Goal: Check status: Check status

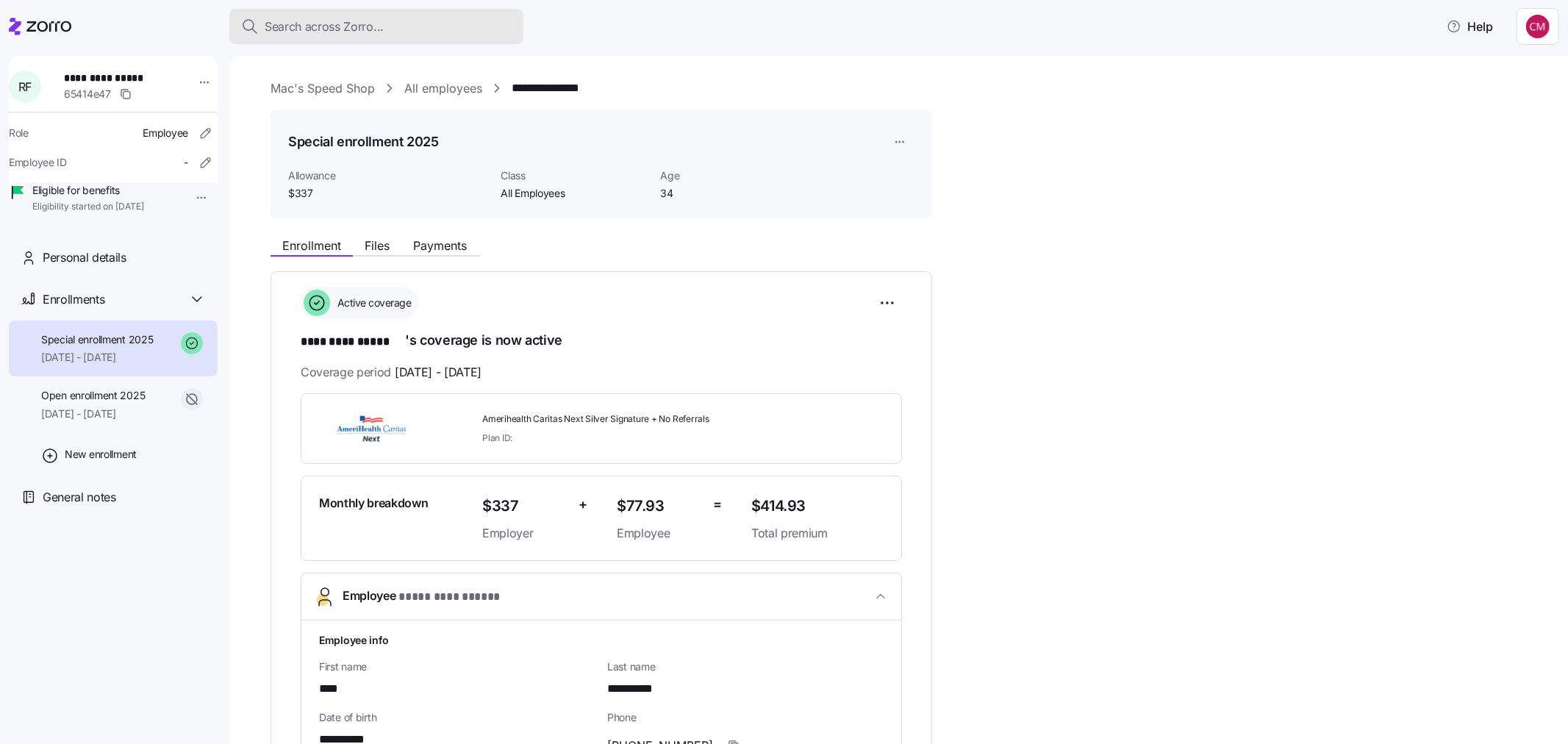
click at [370, 22] on span "Search across Zorro..." at bounding box center [324, 27] width 119 height 19
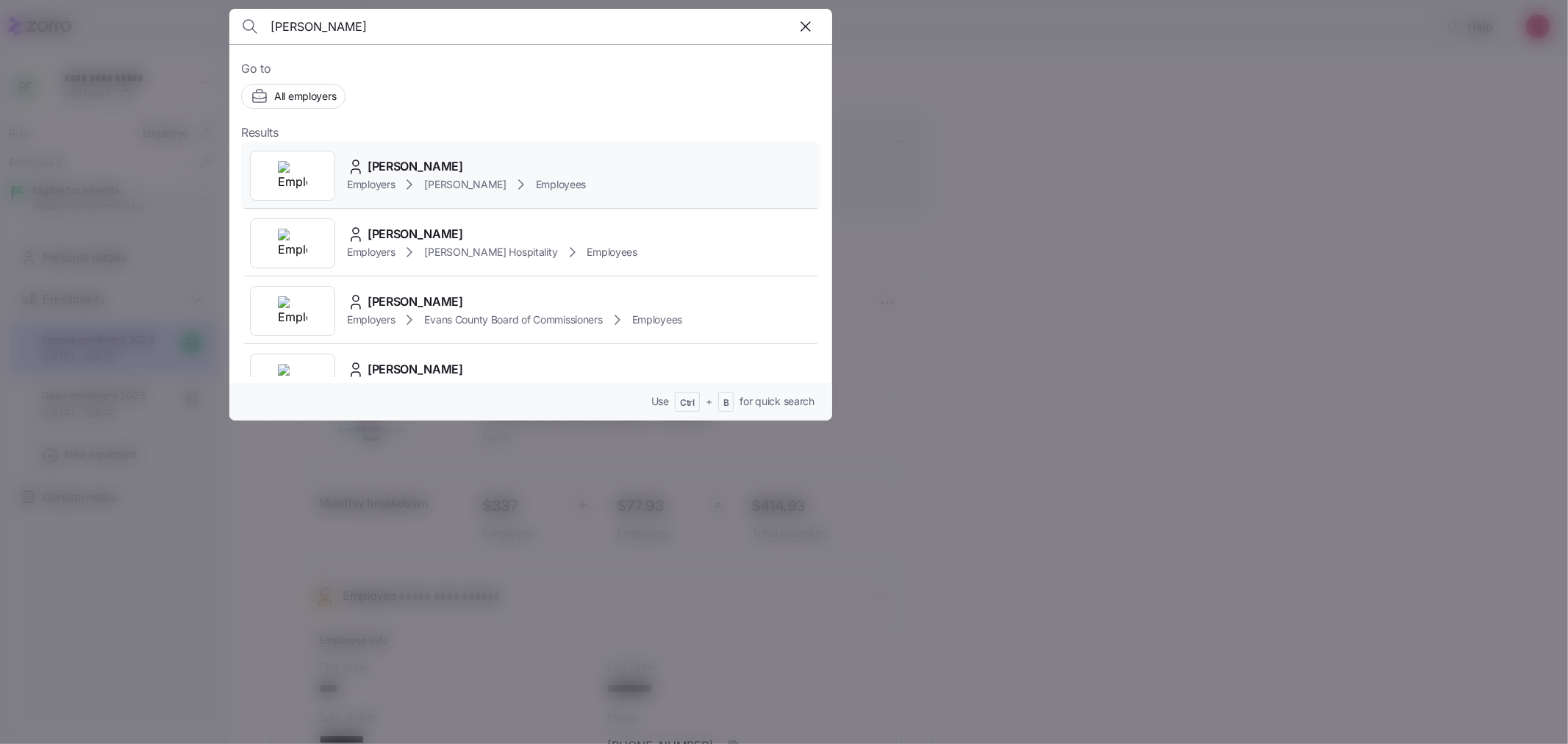
type input "[PERSON_NAME]"
click at [294, 187] on img at bounding box center [292, 175] width 29 height 29
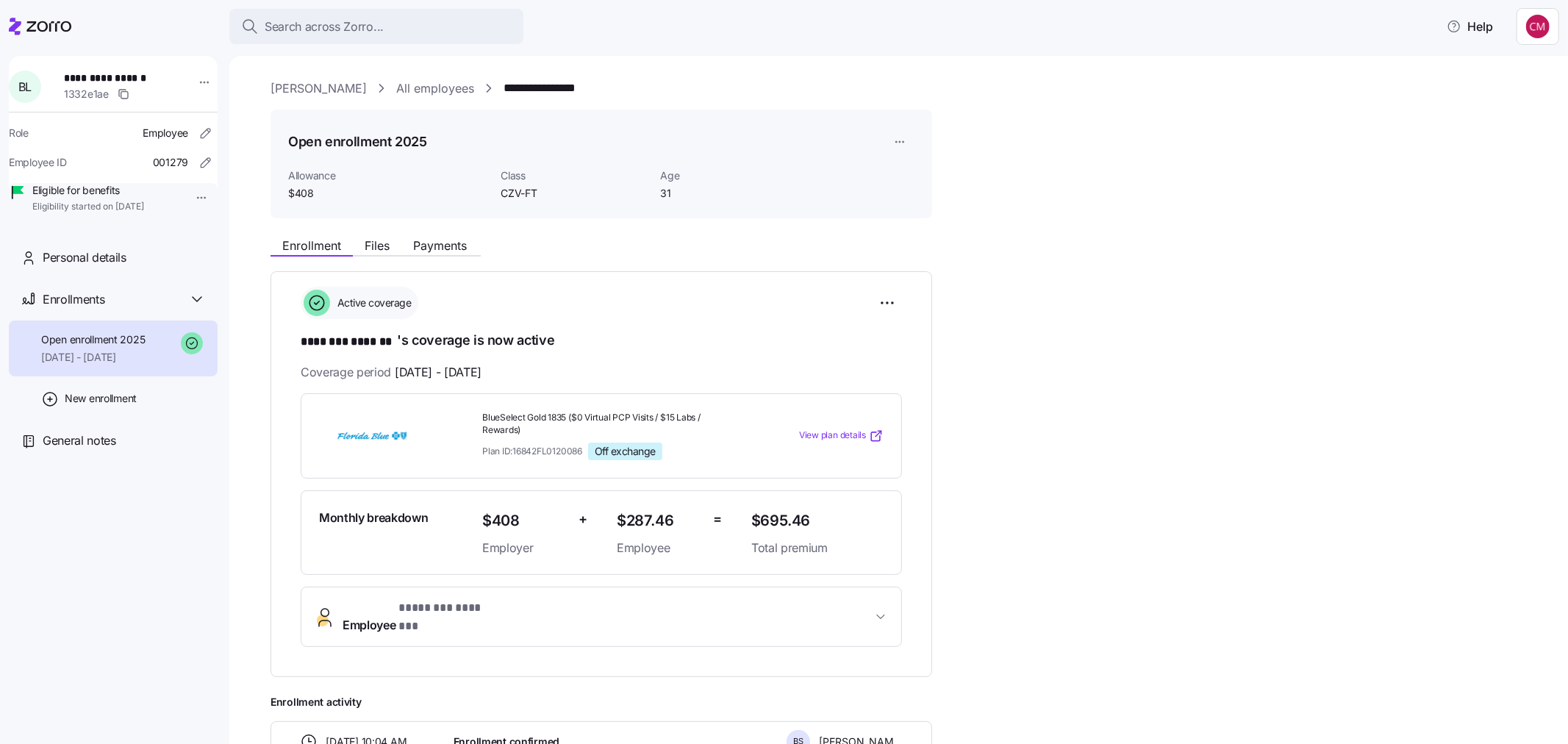
scroll to position [191, 0]
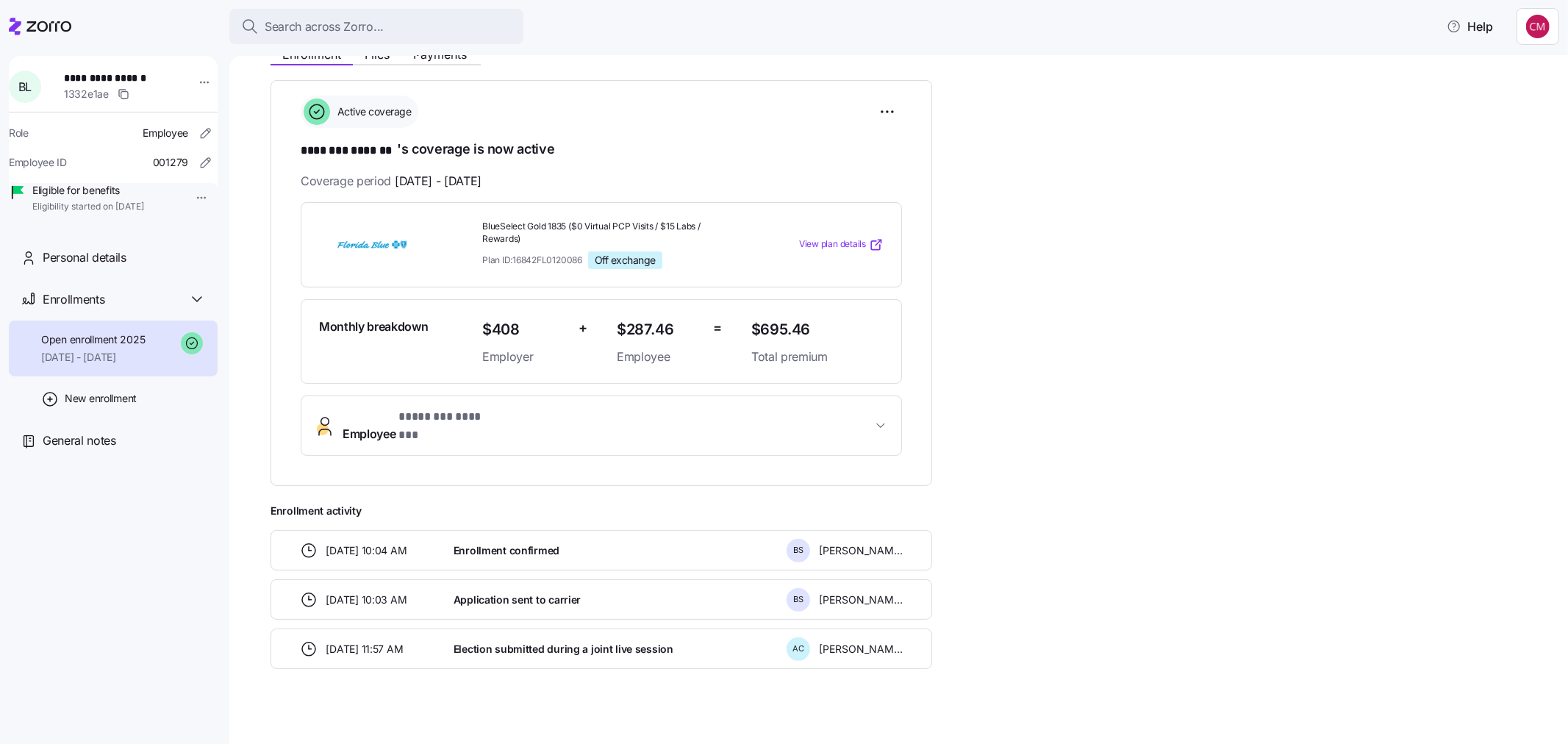
click at [512, 436] on button "Employee * ******** ******* *" at bounding box center [601, 426] width 600 height 58
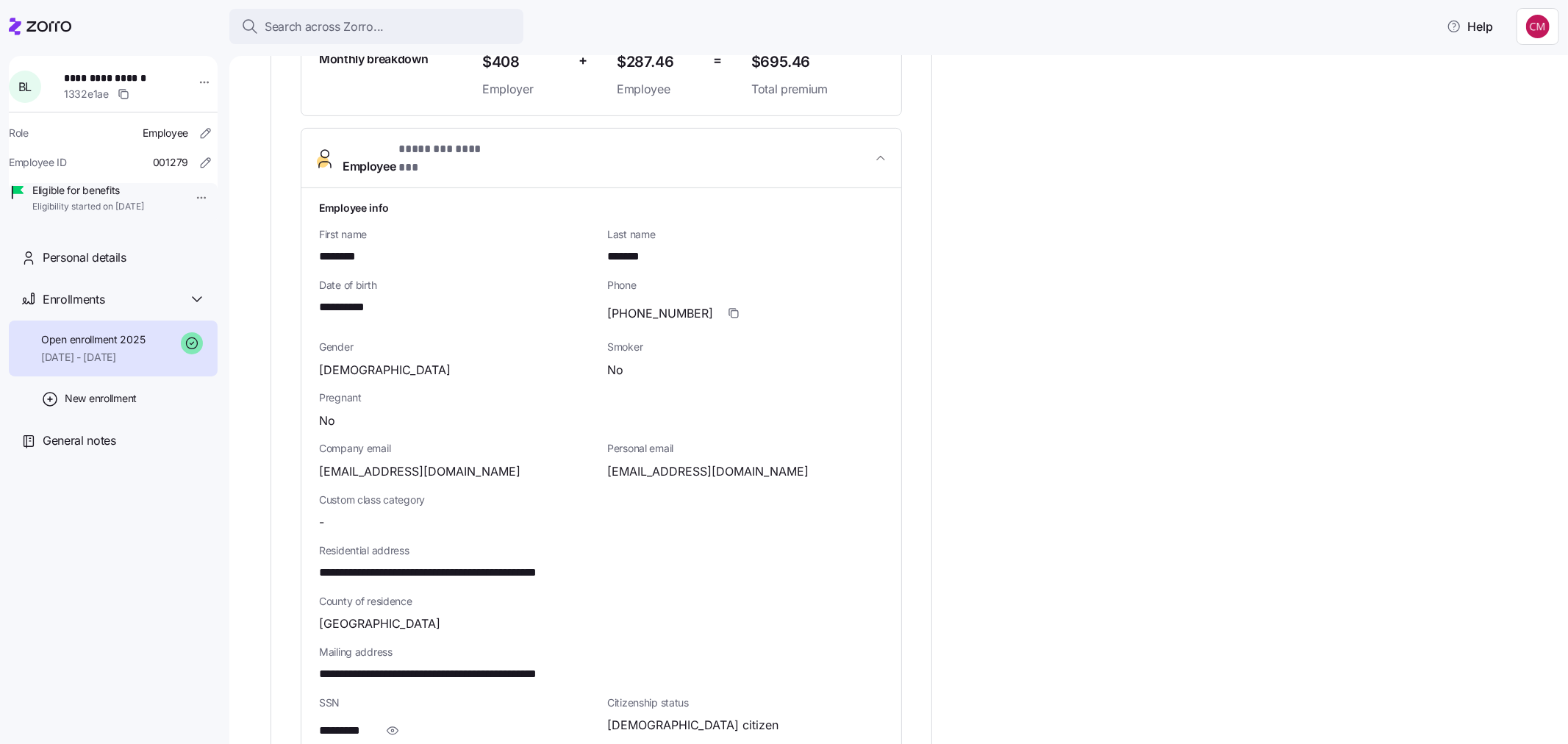
scroll to position [599, 0]
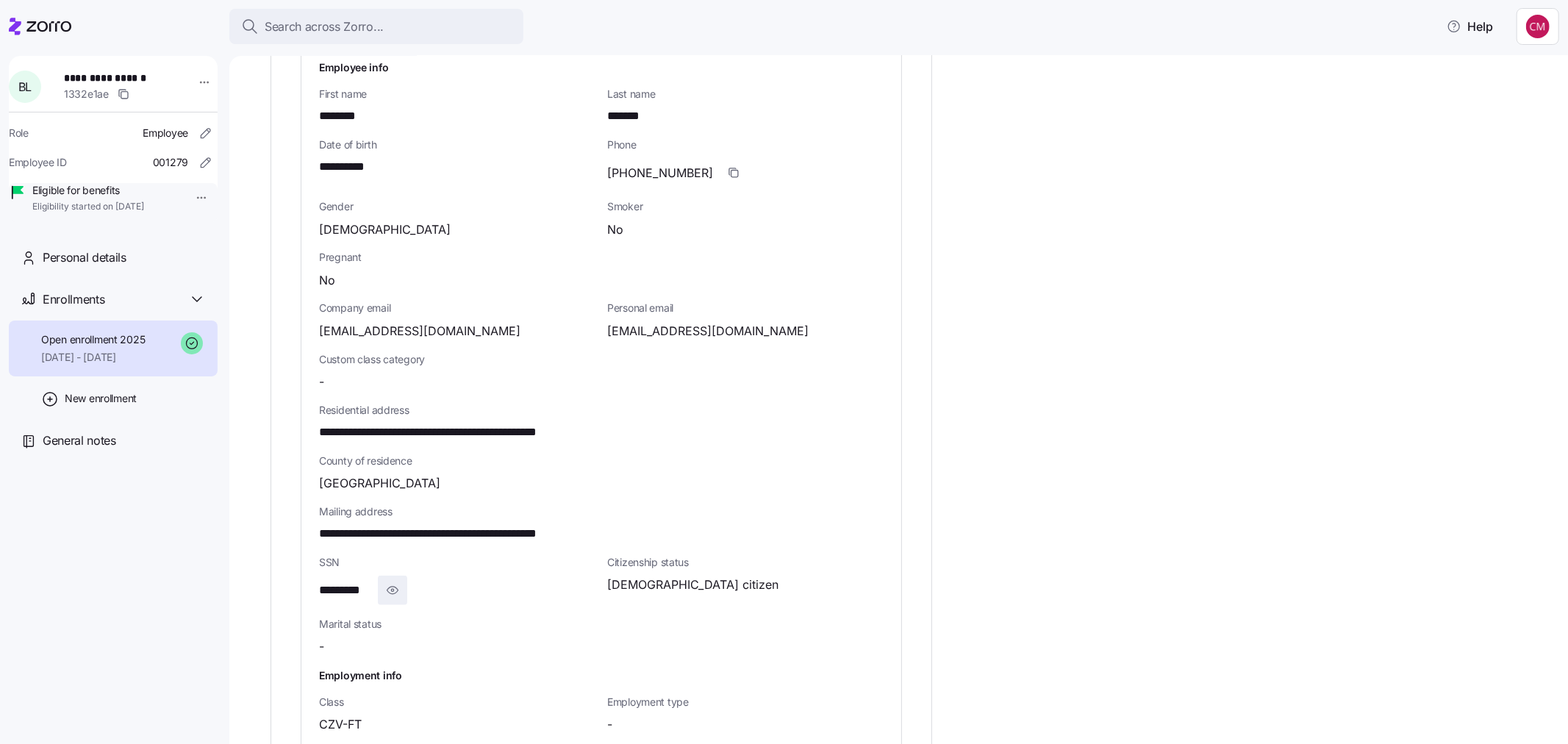
click at [386, 576] on span "button" at bounding box center [392, 590] width 28 height 28
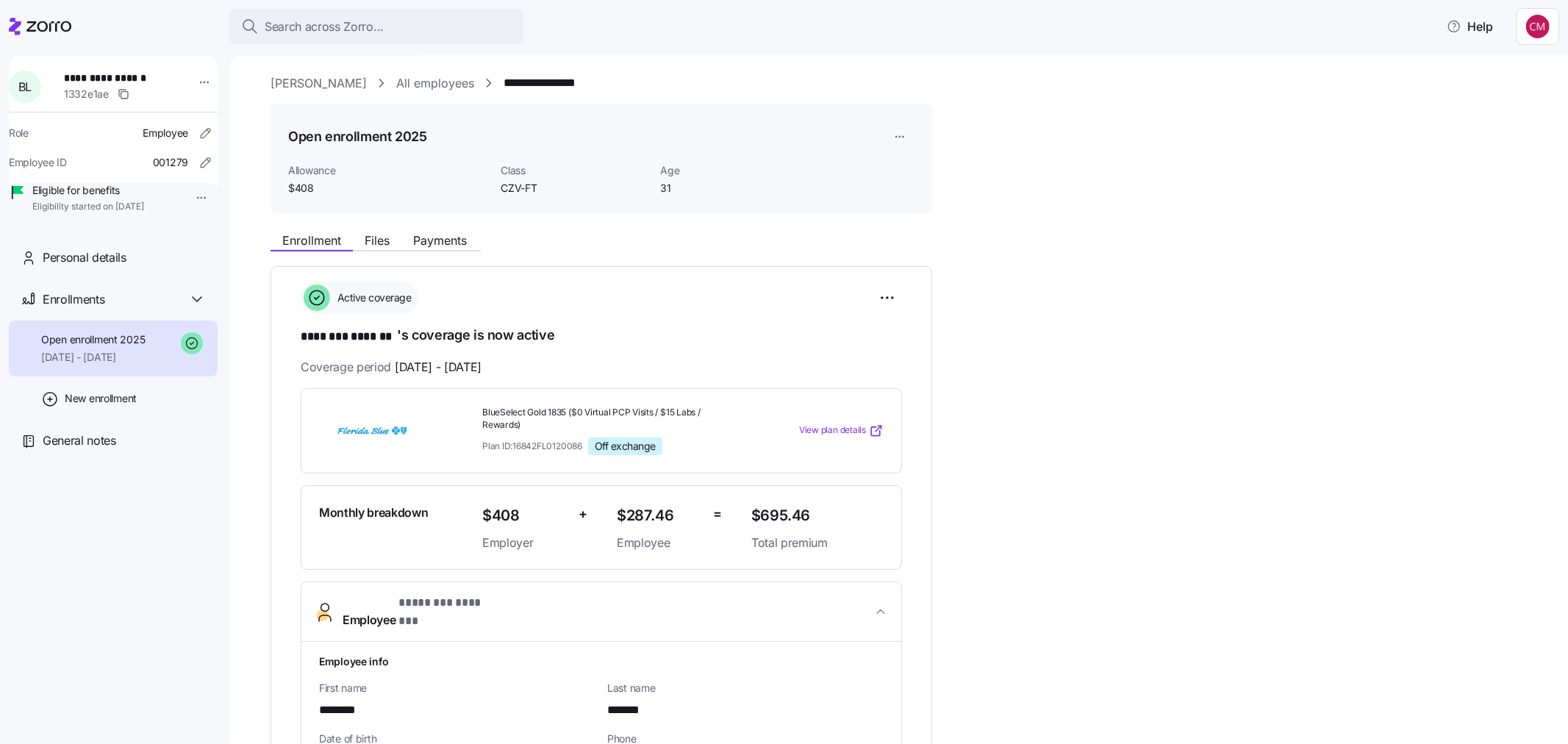
scroll to position [0, 0]
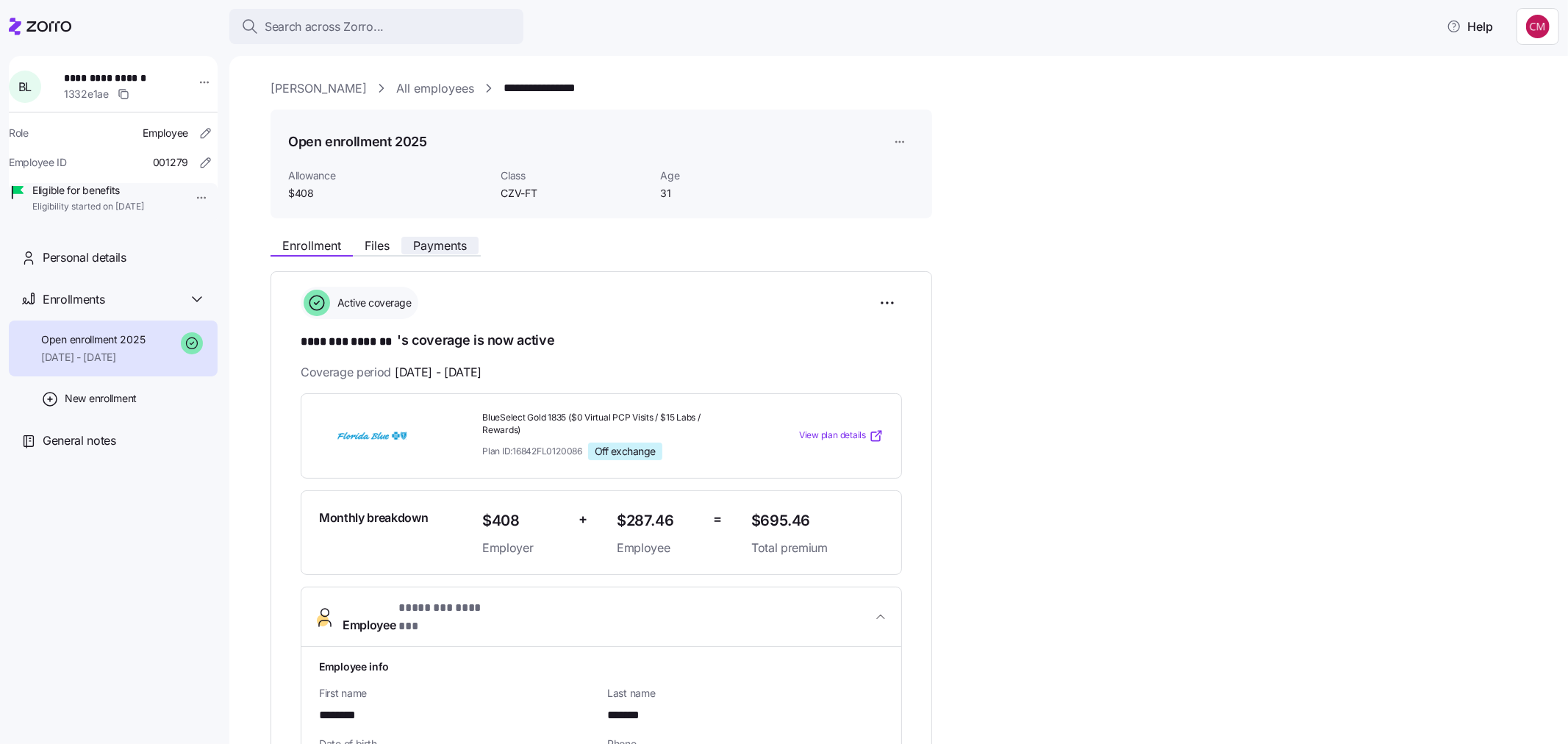
click at [443, 245] on span "Payments" at bounding box center [440, 246] width 54 height 12
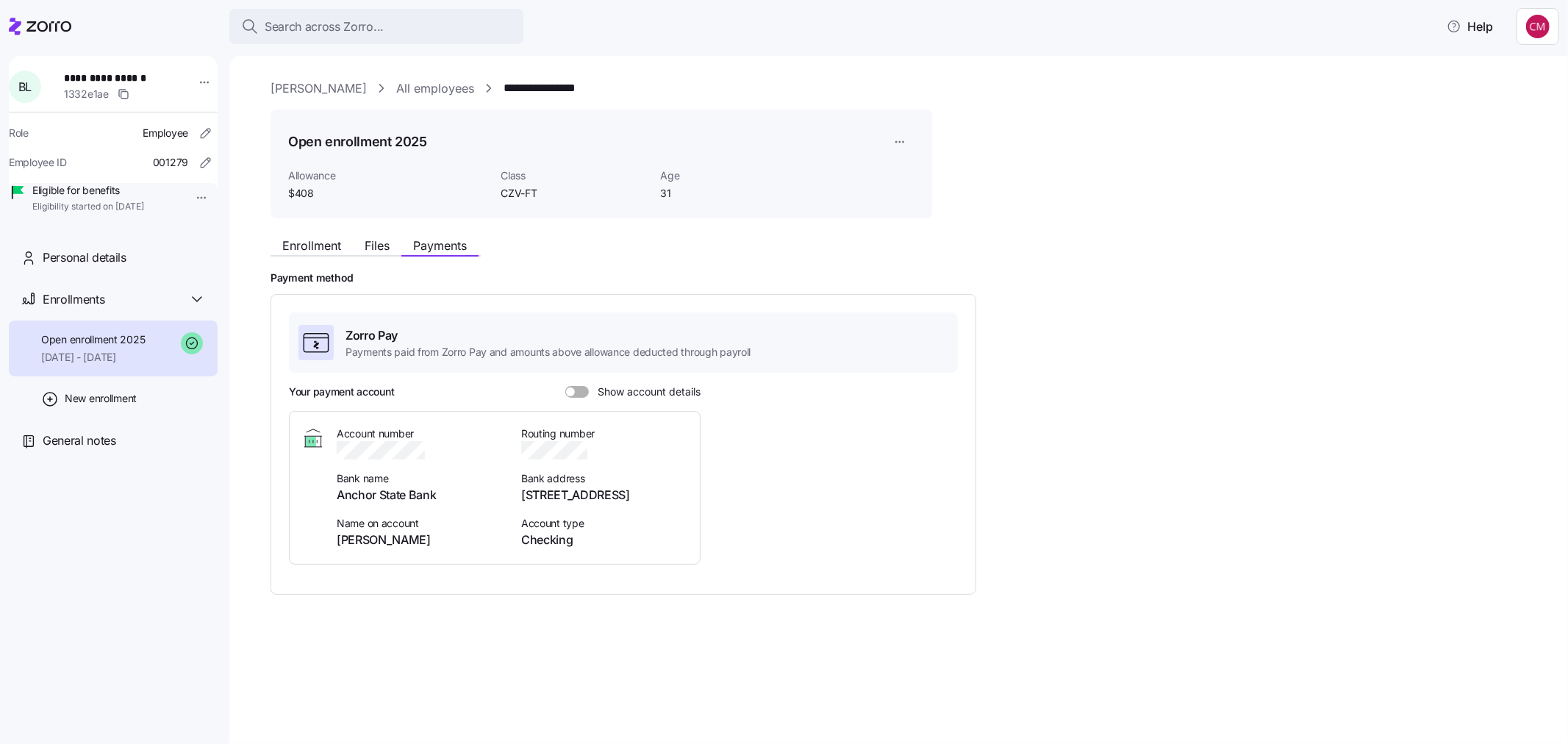
click at [566, 393] on span at bounding box center [570, 392] width 9 height 9
click at [565, 386] on input "Show account details" at bounding box center [565, 386] width 0 height 0
click at [409, 20] on div "Search across Zorro..." at bounding box center [376, 27] width 271 height 19
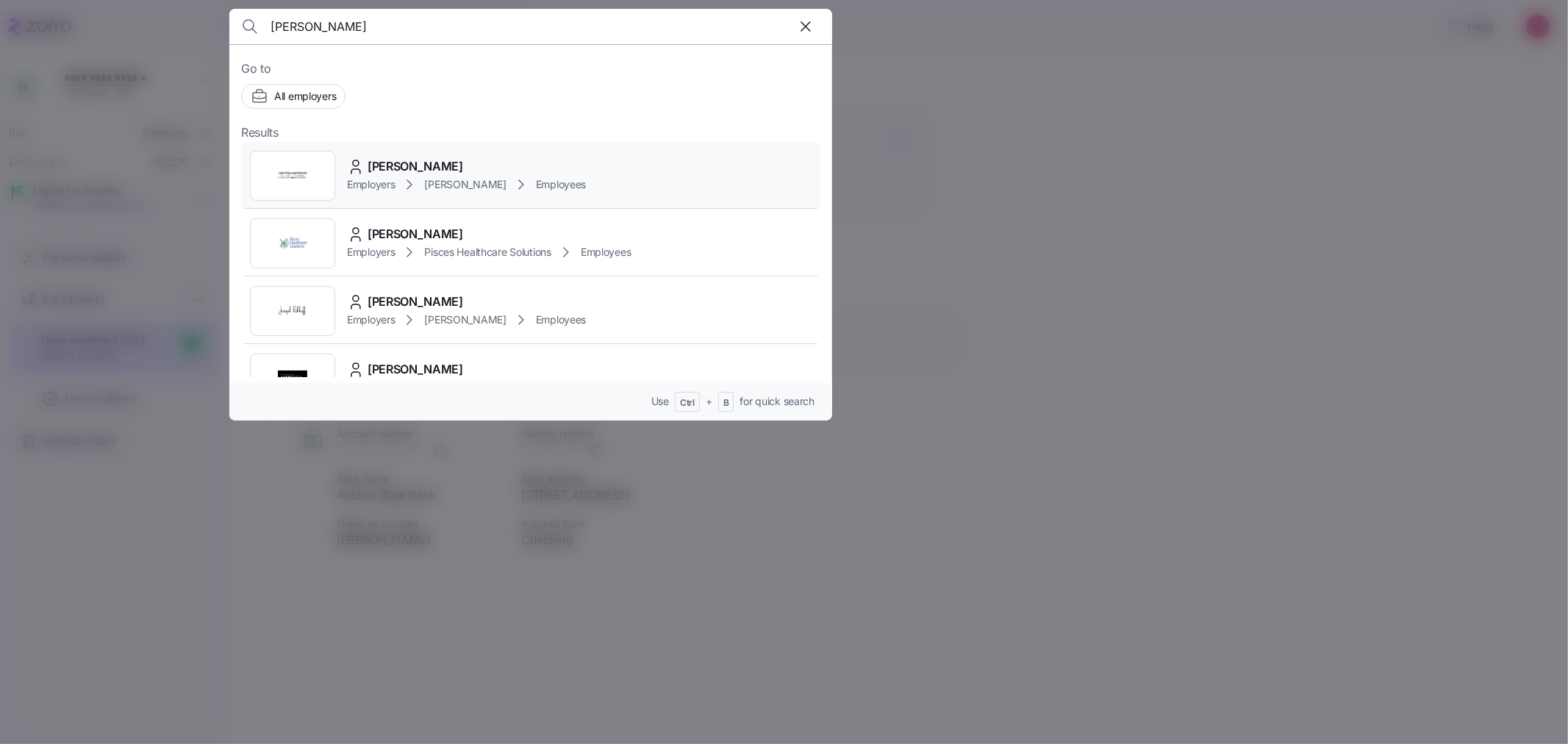
type input "michelle goodson"
click at [295, 164] on img at bounding box center [292, 175] width 29 height 29
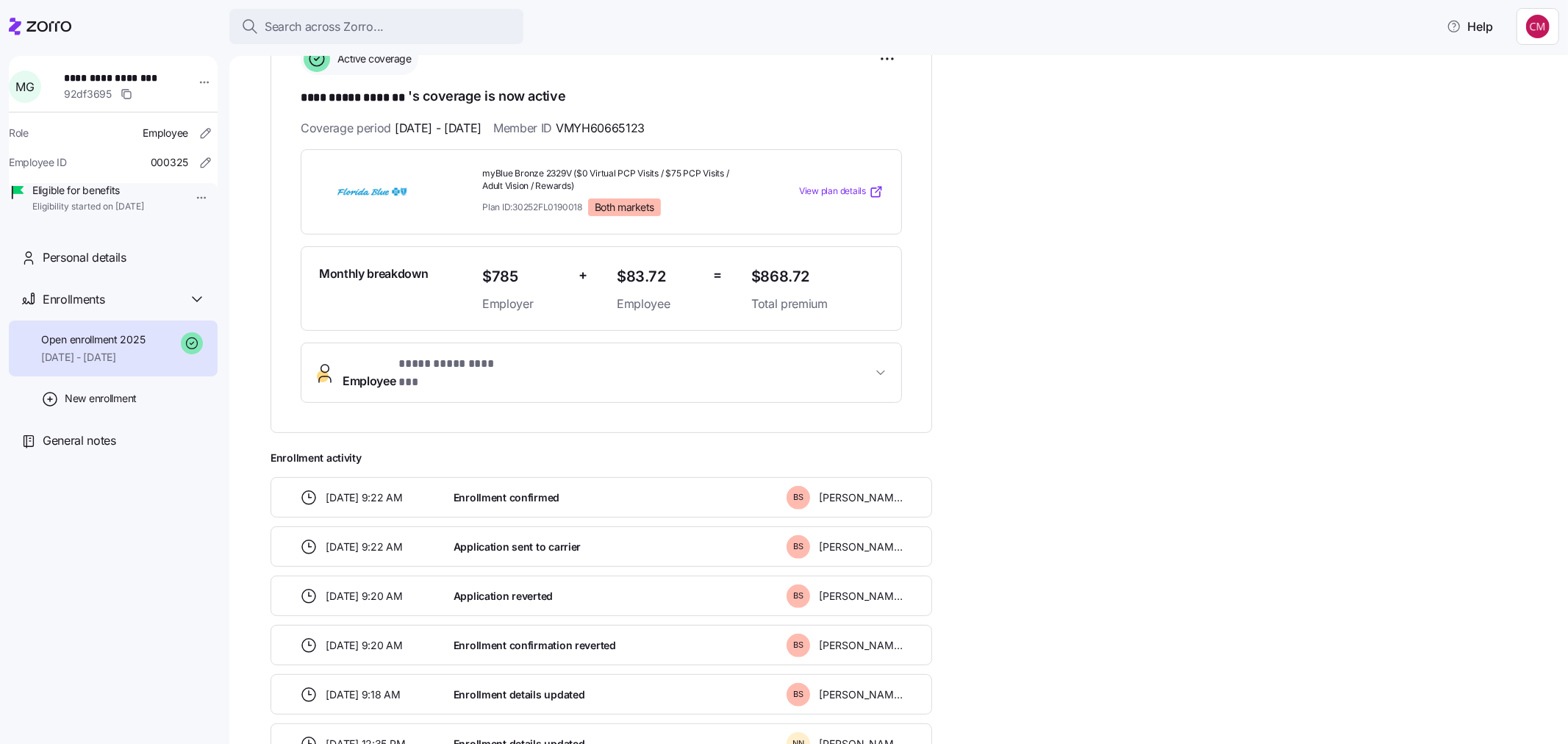
scroll to position [245, 0]
click at [504, 338] on div "**********" at bounding box center [601, 275] width 601 height 253
click at [510, 372] on span "**********" at bounding box center [456, 363] width 114 height 19
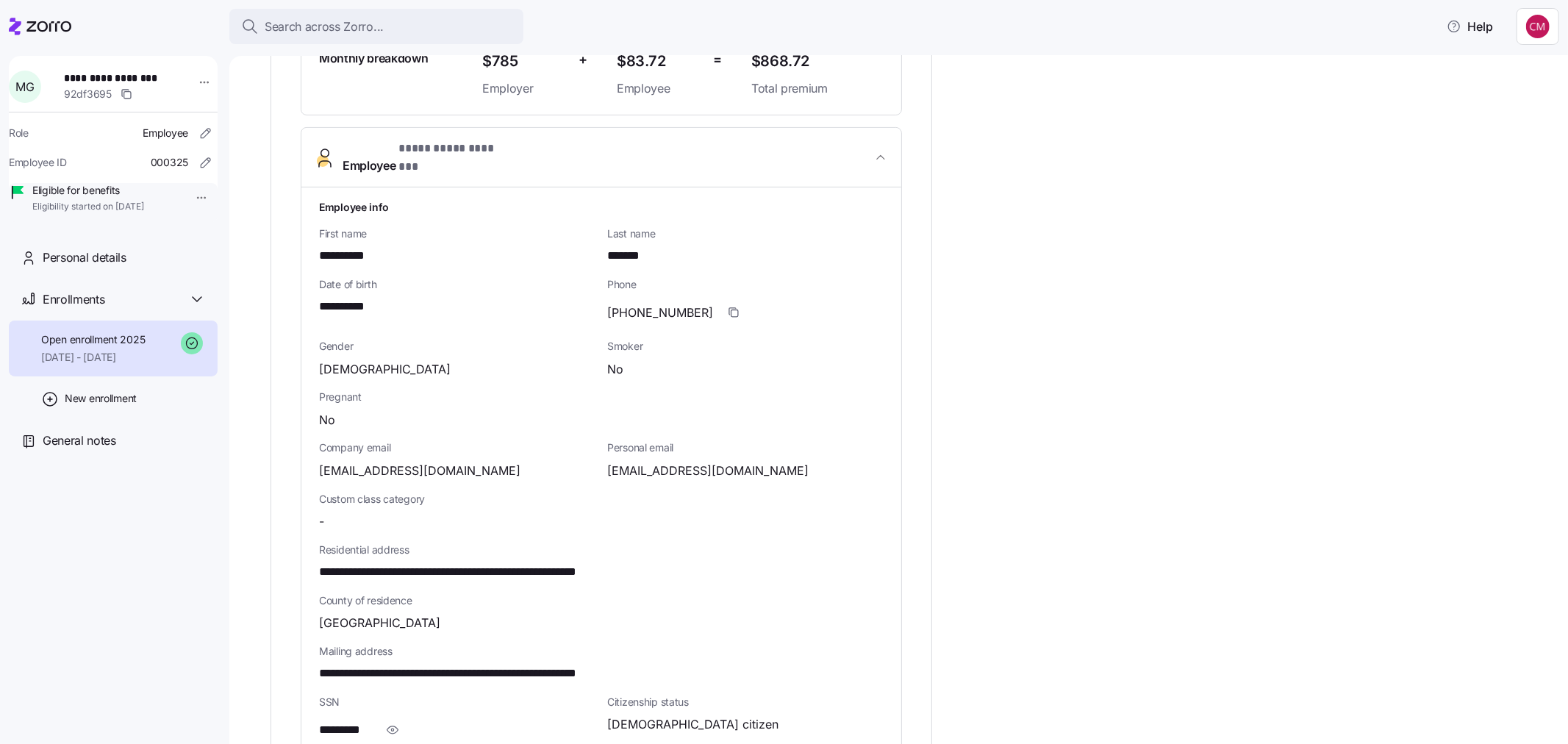
scroll to position [735, 0]
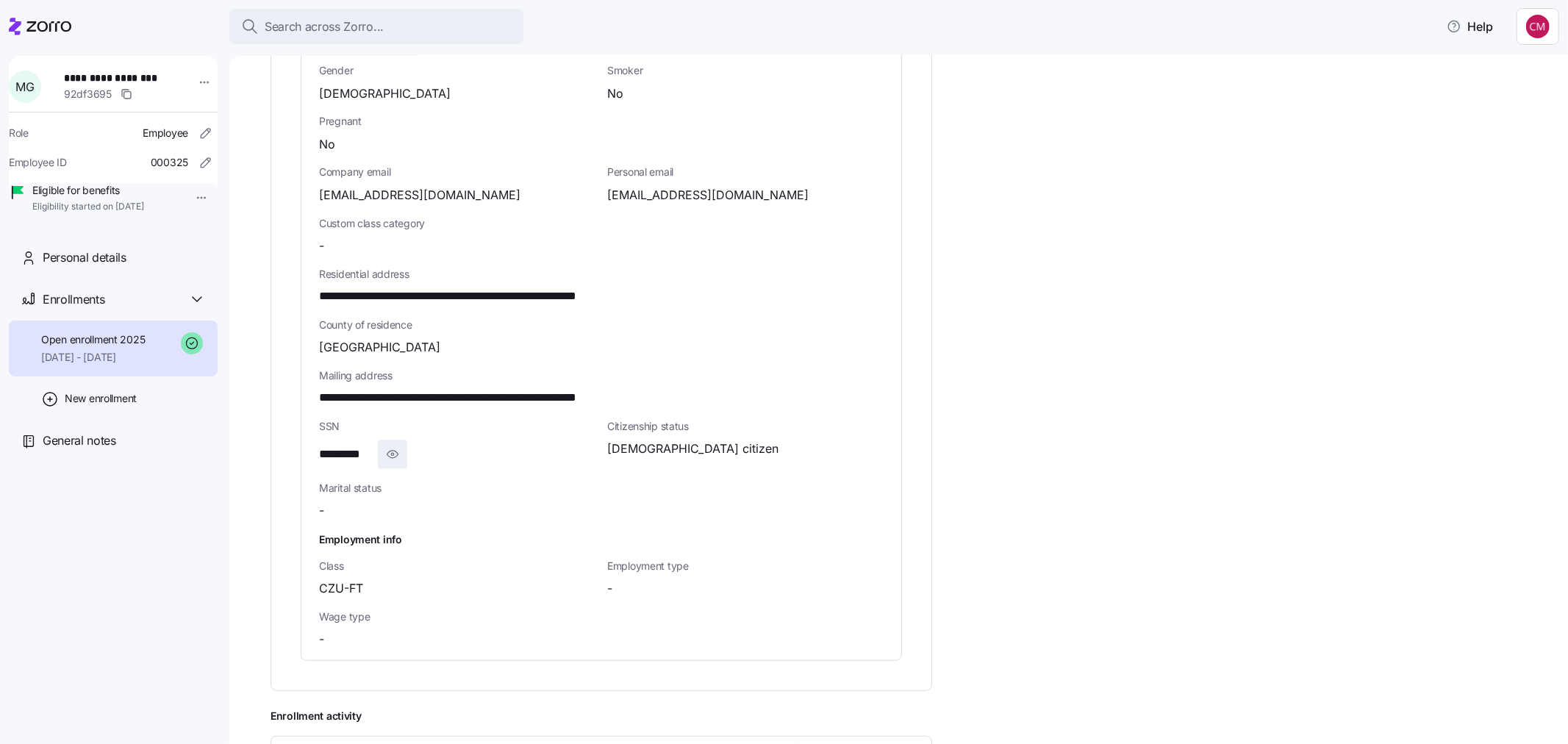
click at [395, 445] on icon "button" at bounding box center [393, 454] width 15 height 18
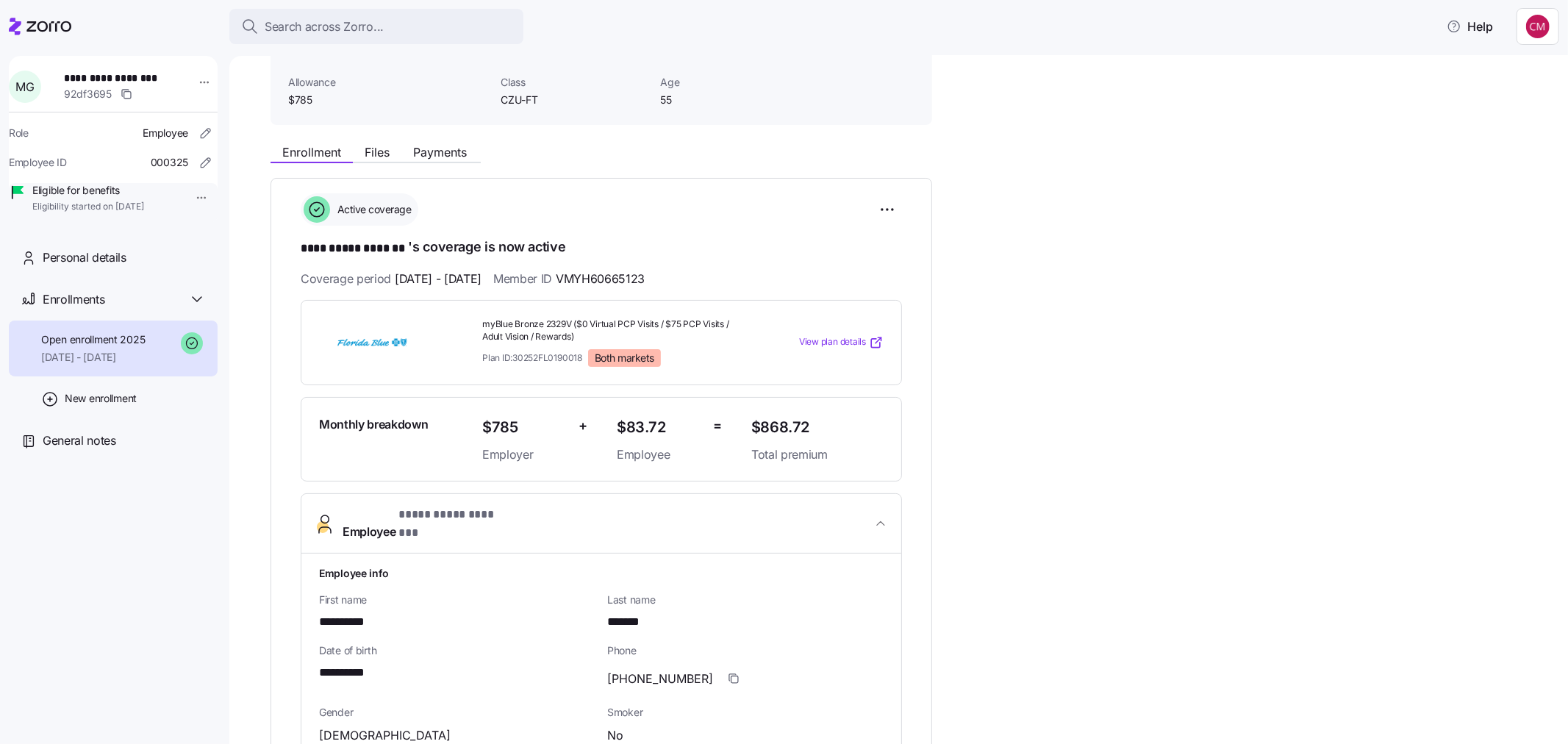
scroll to position [82, 0]
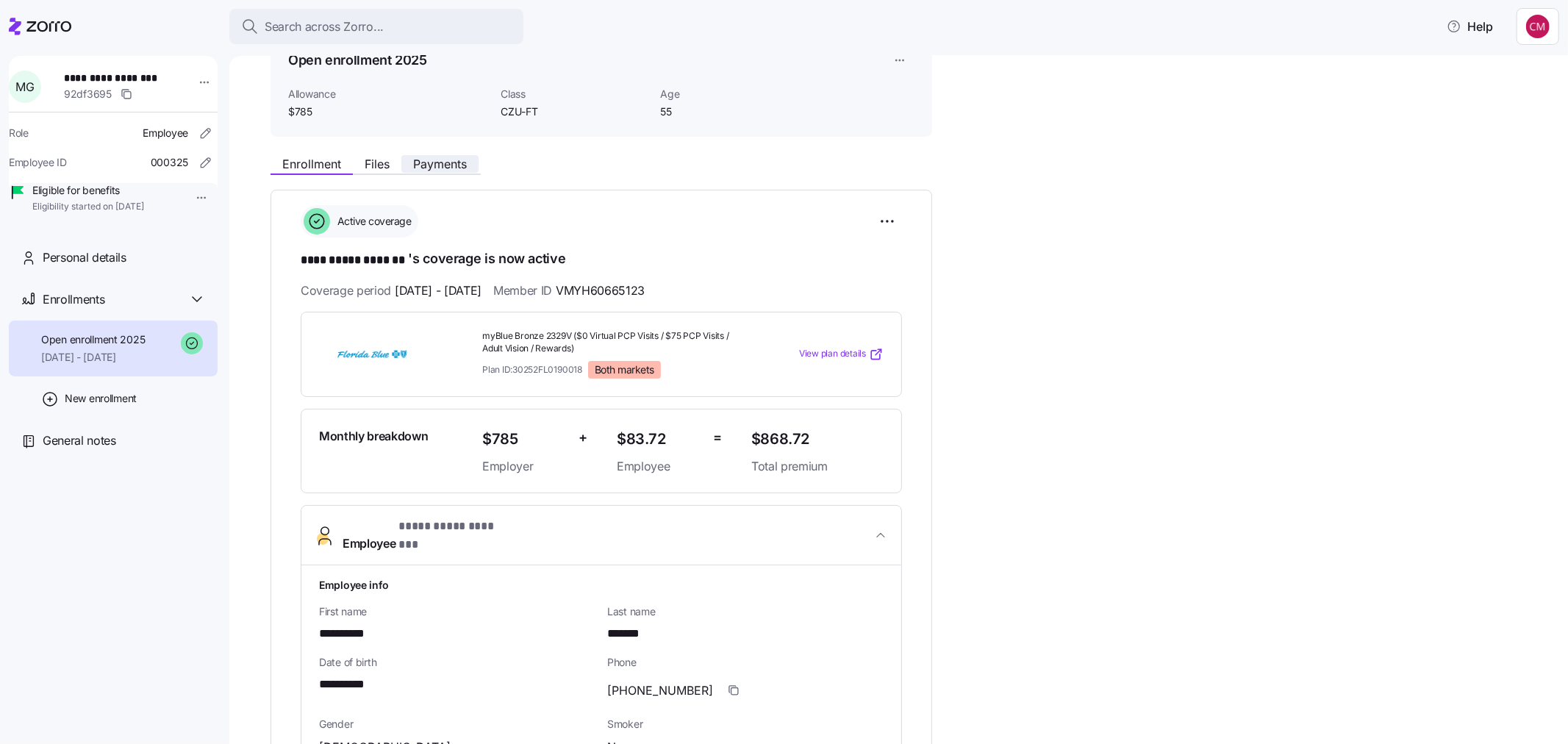
click at [468, 160] on button "Payments" at bounding box center [440, 164] width 77 height 18
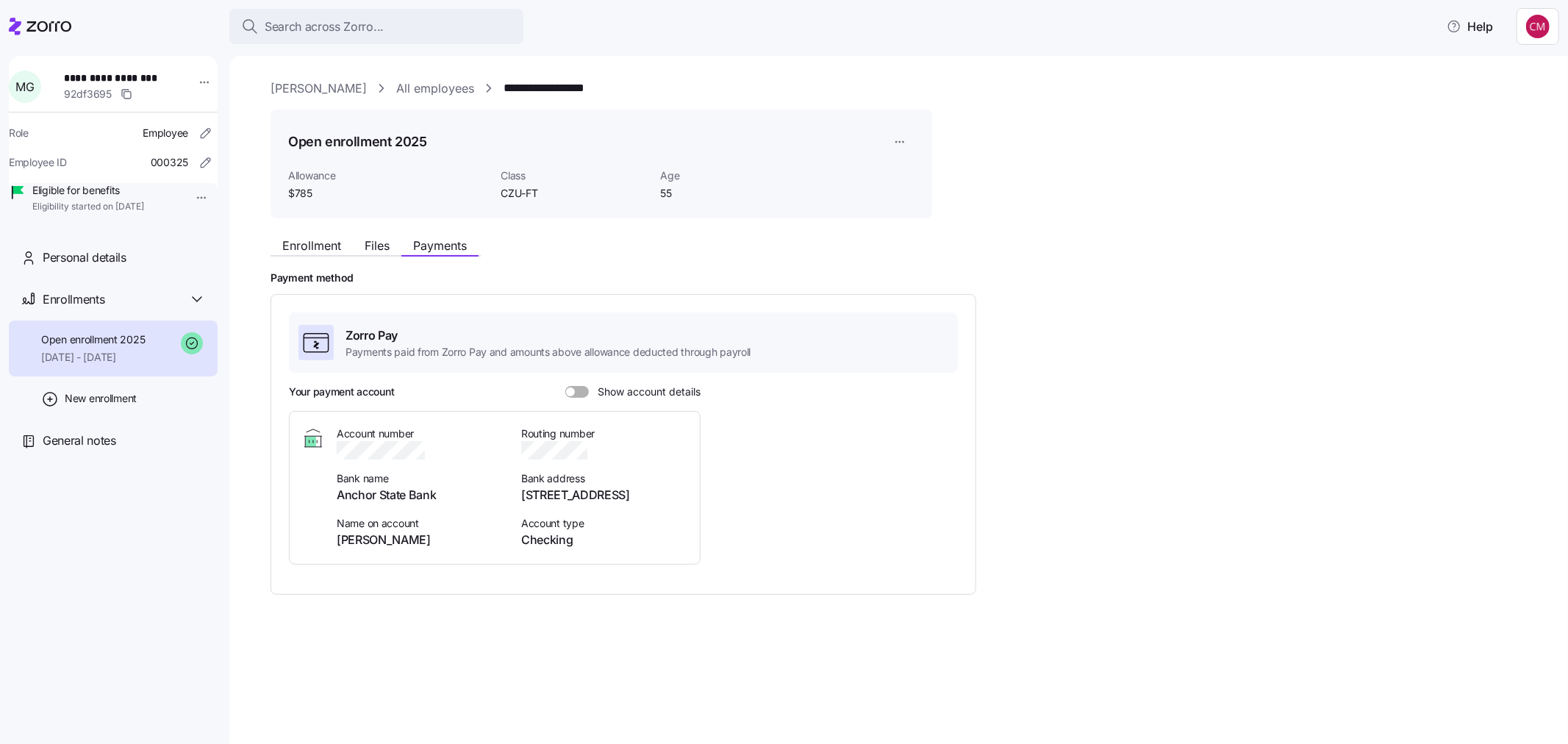
click at [585, 393] on span at bounding box center [582, 392] width 15 height 12
click at [565, 386] on input "Show account details" at bounding box center [565, 386] width 0 height 0
click at [326, 244] on span "Enrollment" at bounding box center [312, 246] width 58 height 12
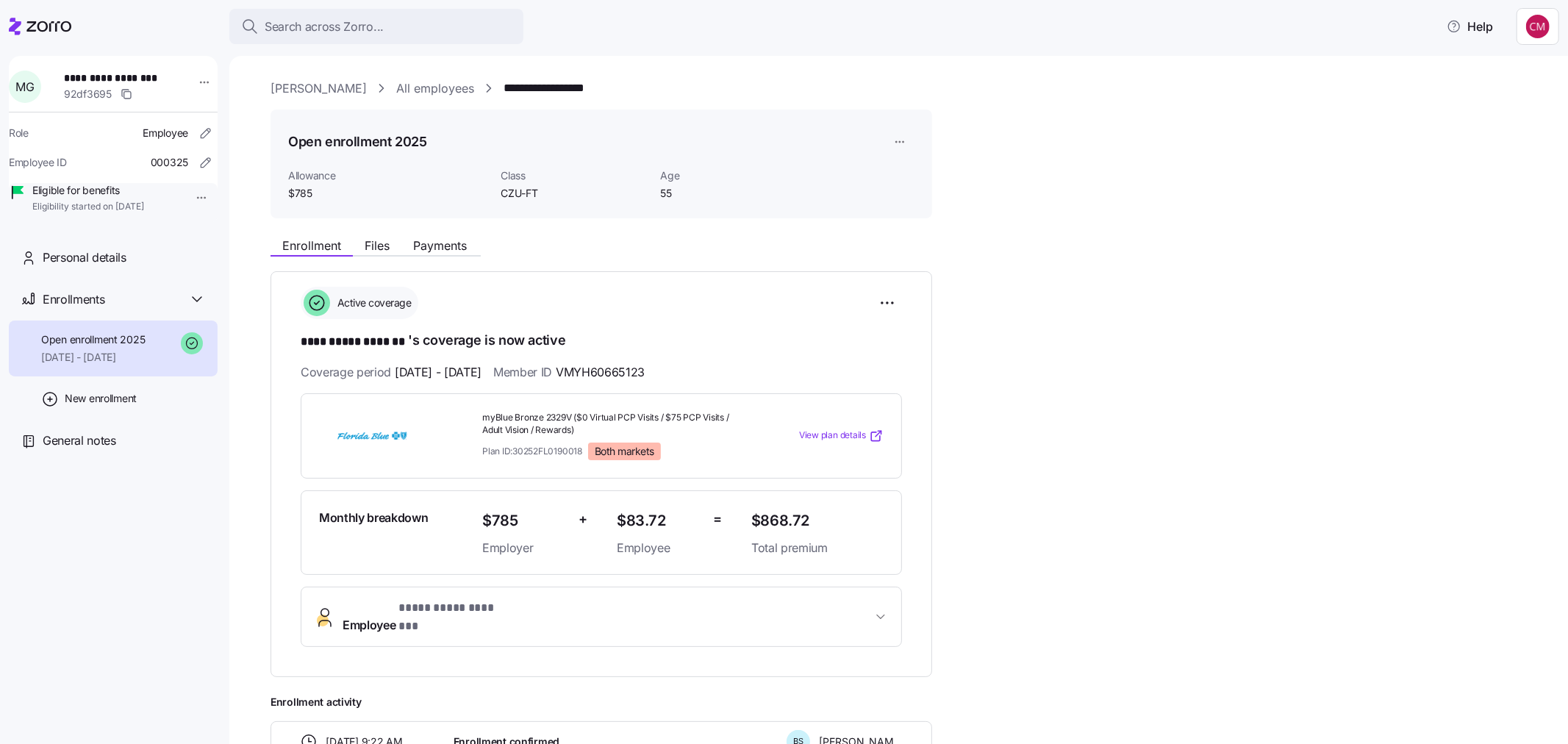
click at [441, 606] on span "**********" at bounding box center [456, 608] width 114 height 19
click at [450, 248] on span "Payments" at bounding box center [440, 246] width 54 height 12
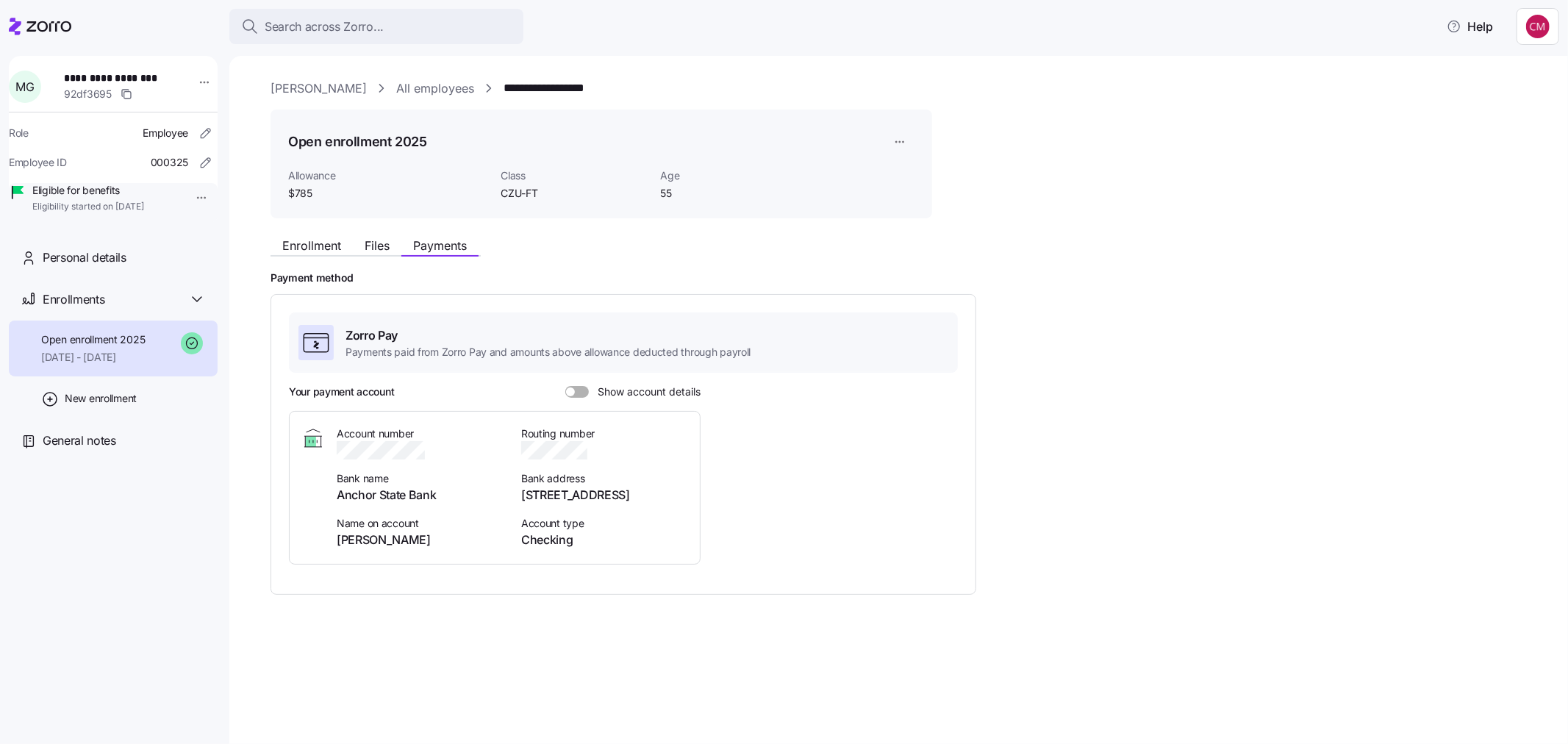
click at [589, 388] on span "Show account details" at bounding box center [645, 392] width 112 height 12
click at [565, 386] on input "Show account details" at bounding box center [565, 386] width 0 height 0
